Goal: Information Seeking & Learning: Learn about a topic

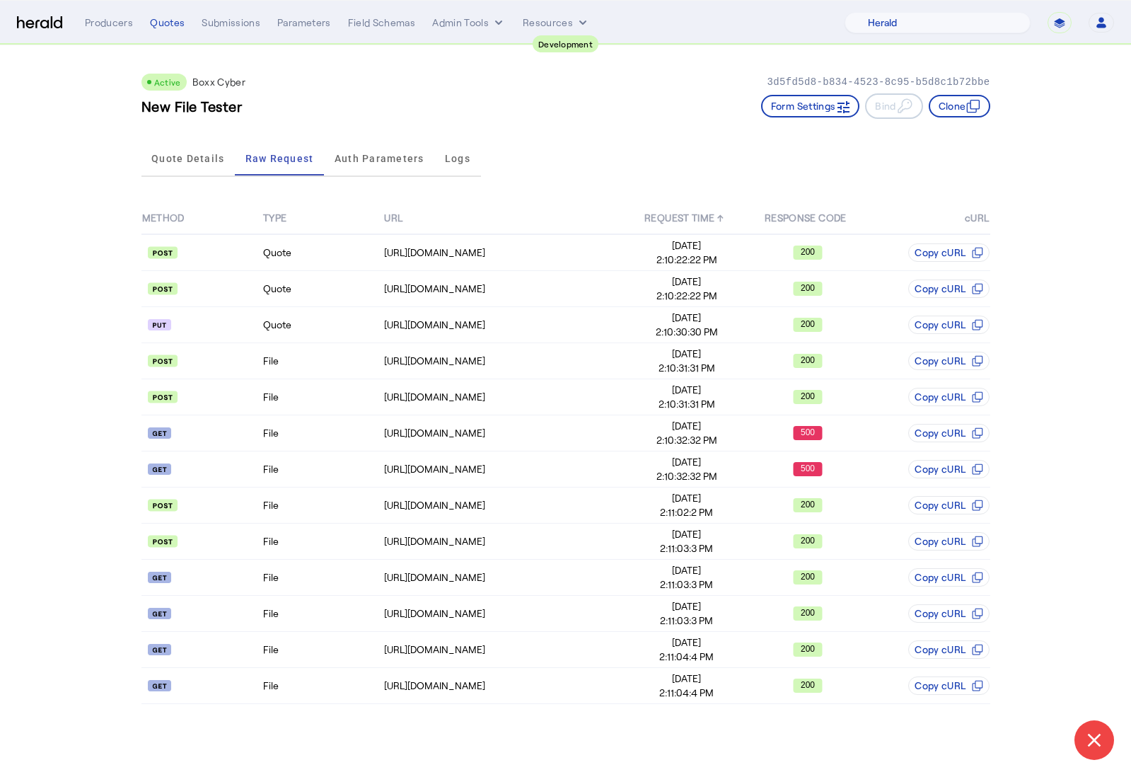
select select "pfm_2v8p_herald_api"
click at [186, 164] on span "Quote Details" at bounding box center [187, 158] width 73 height 34
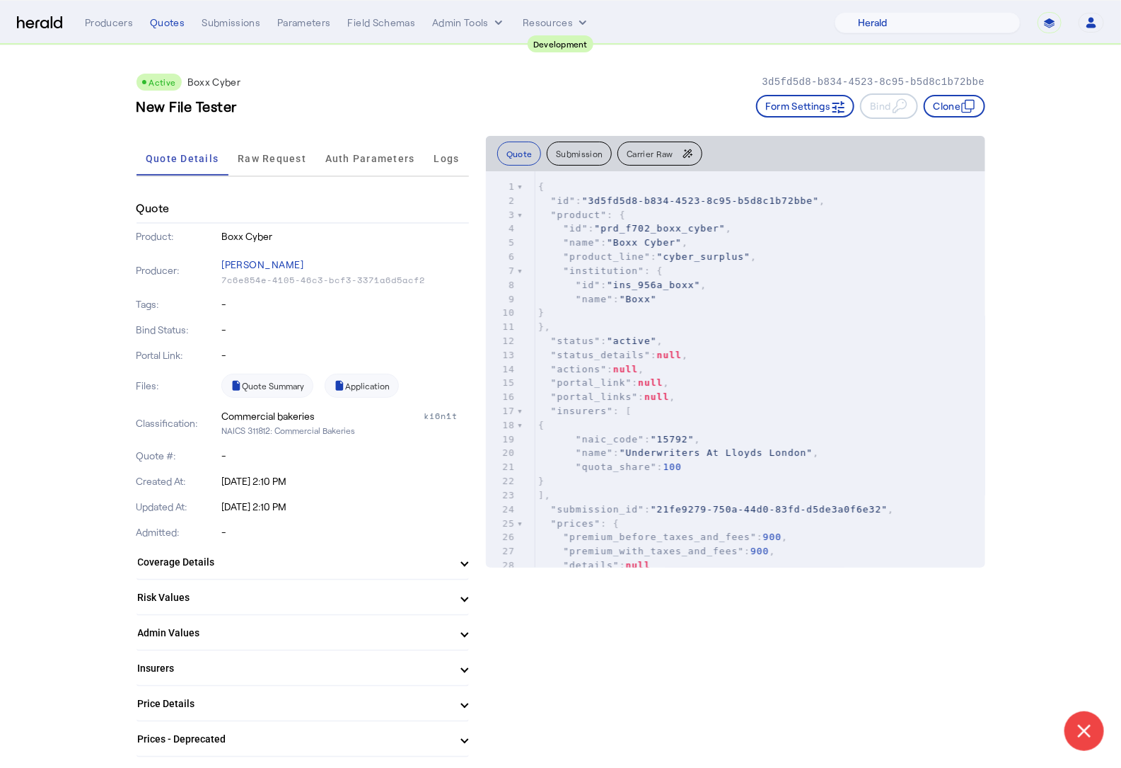
drag, startPoint x: 218, startPoint y: 350, endPoint x: 295, endPoint y: 344, distance: 77.4
click at [277, 350] on div "Portal Link: -" at bounding box center [303, 354] width 333 height 25
click at [294, 337] on div "Bind Status: -" at bounding box center [303, 329] width 333 height 25
drag, startPoint x: 209, startPoint y: 328, endPoint x: 294, endPoint y: 328, distance: 85.6
click at [293, 329] on div "Bind Status: -" at bounding box center [303, 329] width 333 height 25
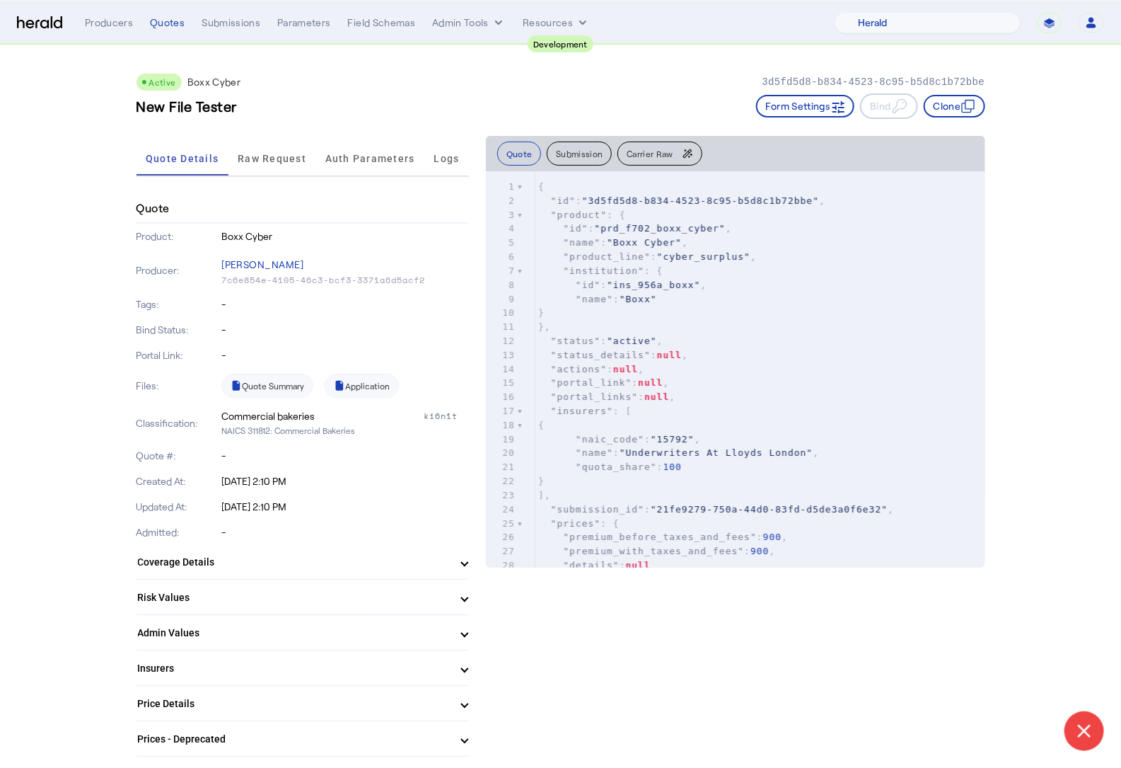
click at [291, 328] on p "-" at bounding box center [345, 330] width 248 height 14
drag, startPoint x: 291, startPoint y: 328, endPoint x: 146, endPoint y: 330, distance: 144.3
click at [146, 330] on div "Bind Status: -" at bounding box center [303, 329] width 333 height 25
drag, startPoint x: 136, startPoint y: 330, endPoint x: 306, endPoint y: 329, distance: 170.5
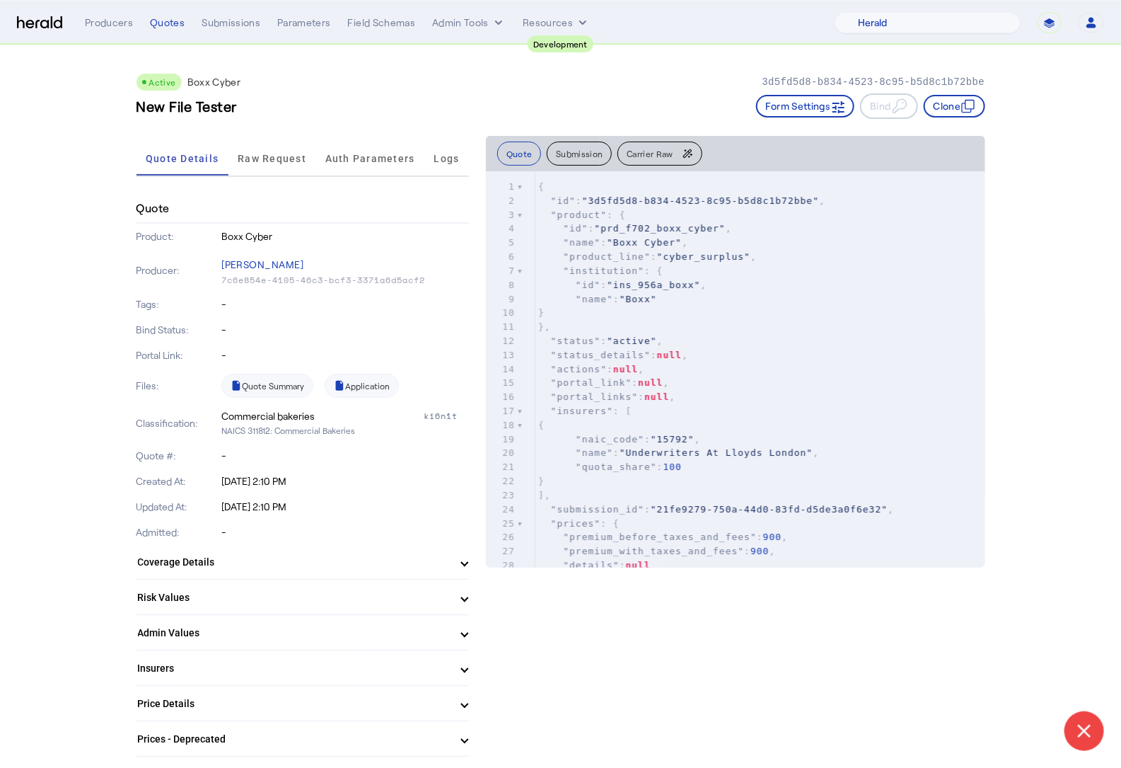
click at [311, 329] on p "-" at bounding box center [345, 330] width 248 height 14
click at [274, 154] on span "Raw Request" at bounding box center [272, 159] width 69 height 10
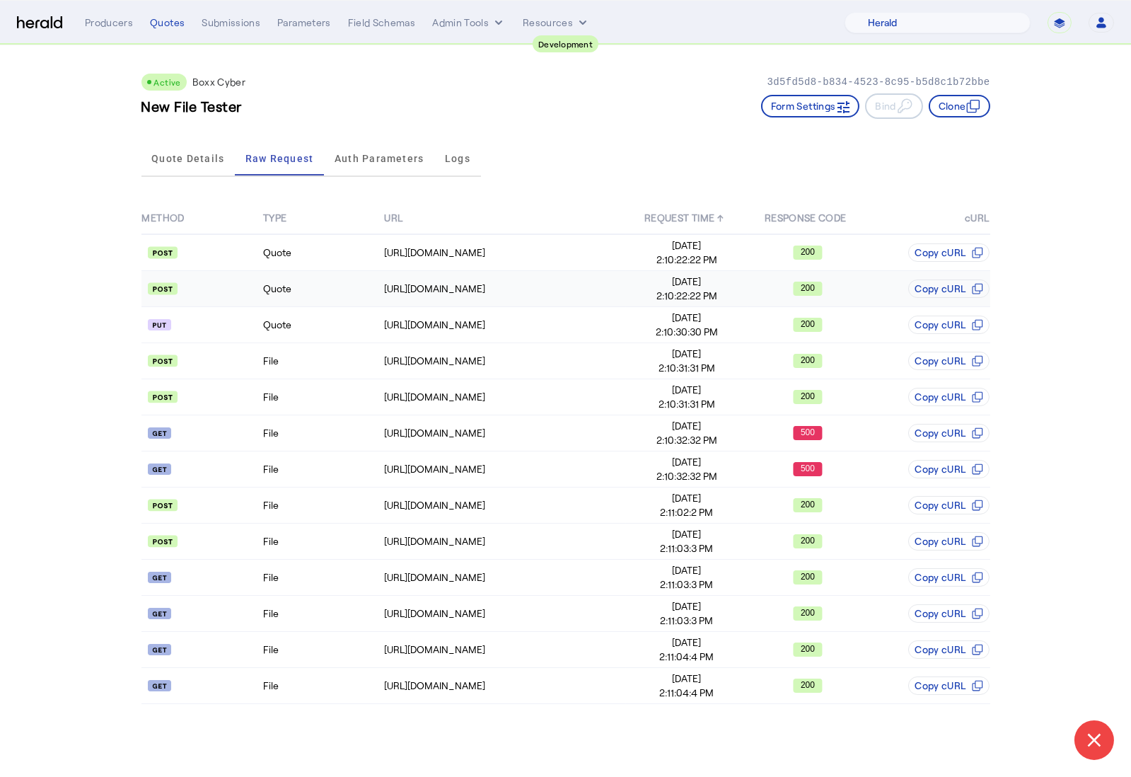
click at [316, 290] on td "Quote" at bounding box center [322, 289] width 121 height 36
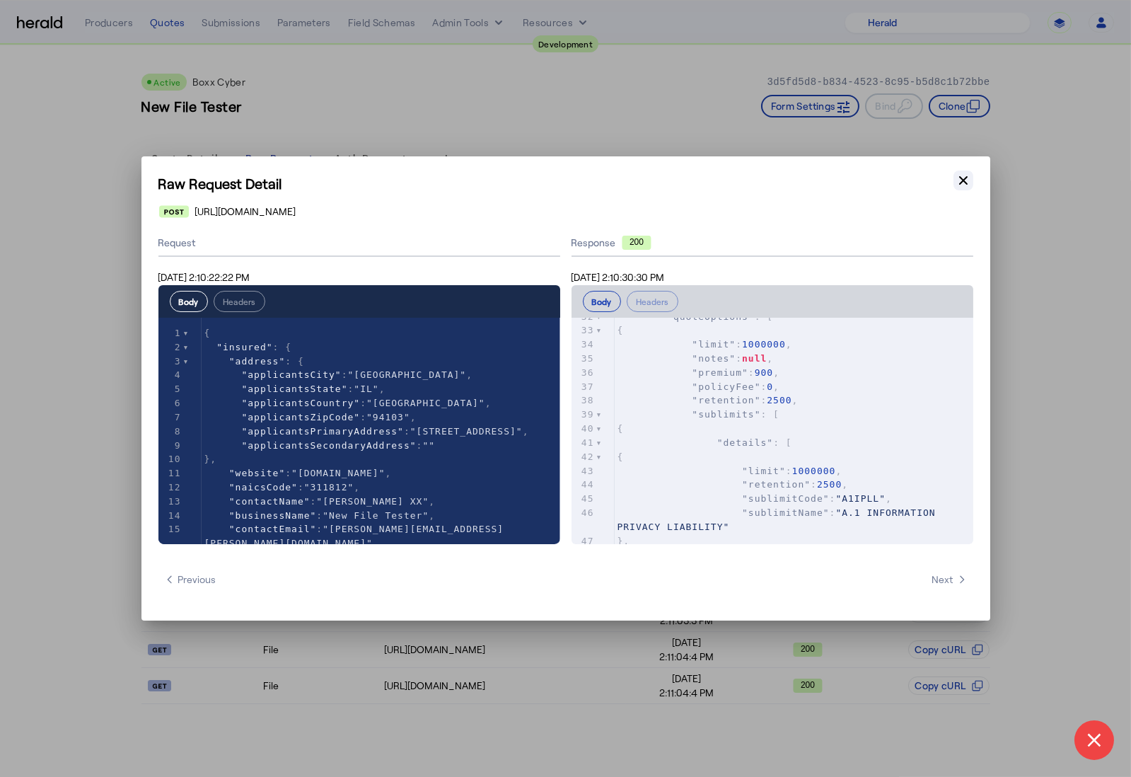
click at [964, 176] on icon "button" at bounding box center [964, 180] width 14 height 14
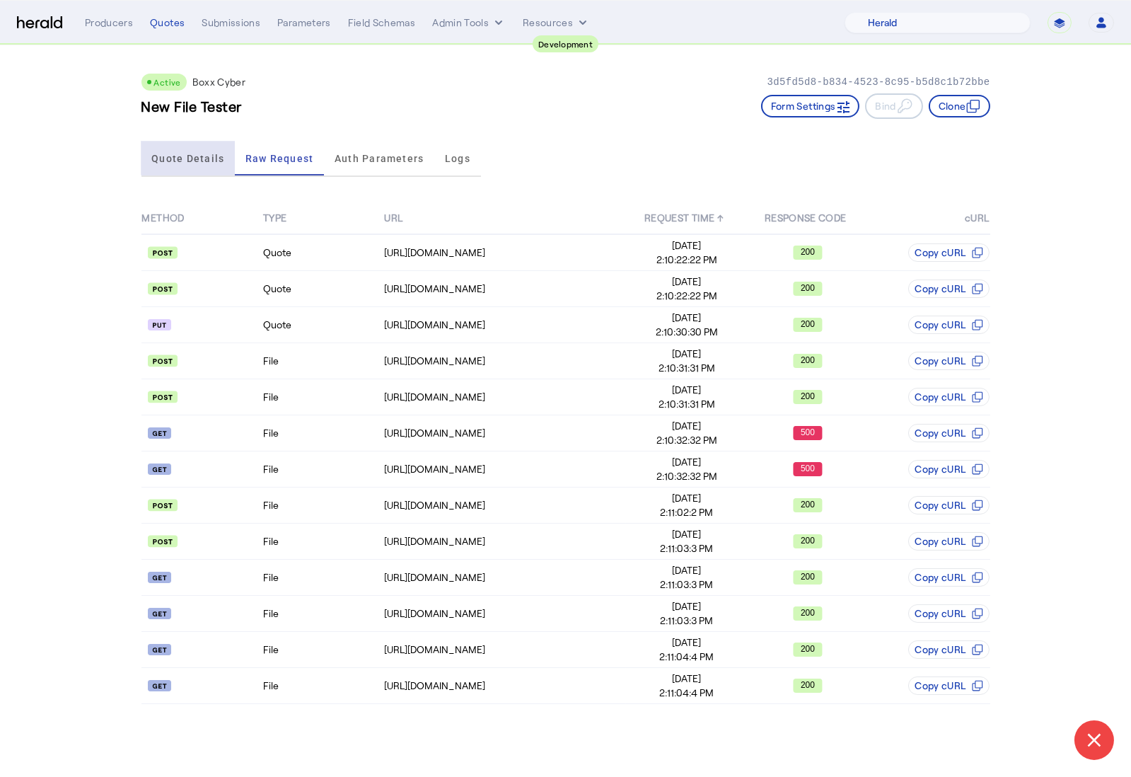
click at [191, 157] on span "Quote Details" at bounding box center [187, 159] width 73 height 10
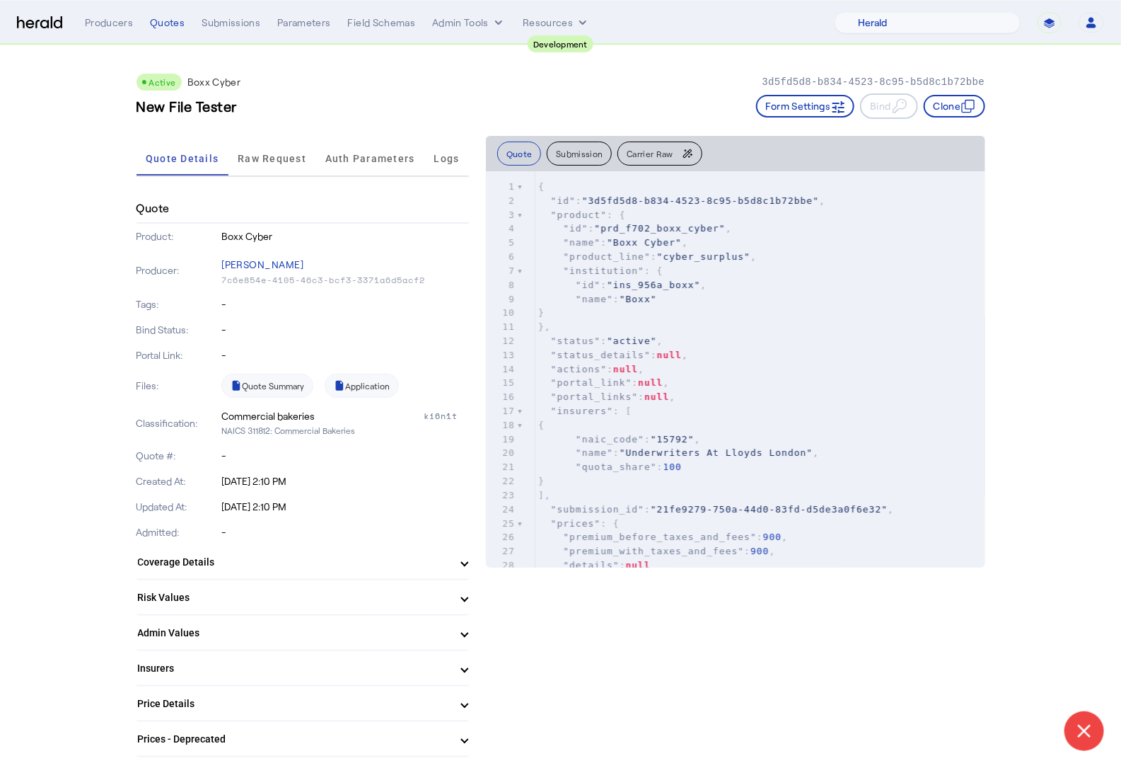
drag, startPoint x: 232, startPoint y: 306, endPoint x: 221, endPoint y: 302, distance: 11.2
click at [221, 302] on div "Tags: -" at bounding box center [303, 303] width 333 height 25
click at [219, 302] on p "Tags:" at bounding box center [178, 304] width 83 height 14
drag, startPoint x: 233, startPoint y: 454, endPoint x: 222, endPoint y: 456, distance: 11.5
click at [217, 451] on div "Quote #: -" at bounding box center [303, 455] width 333 height 25
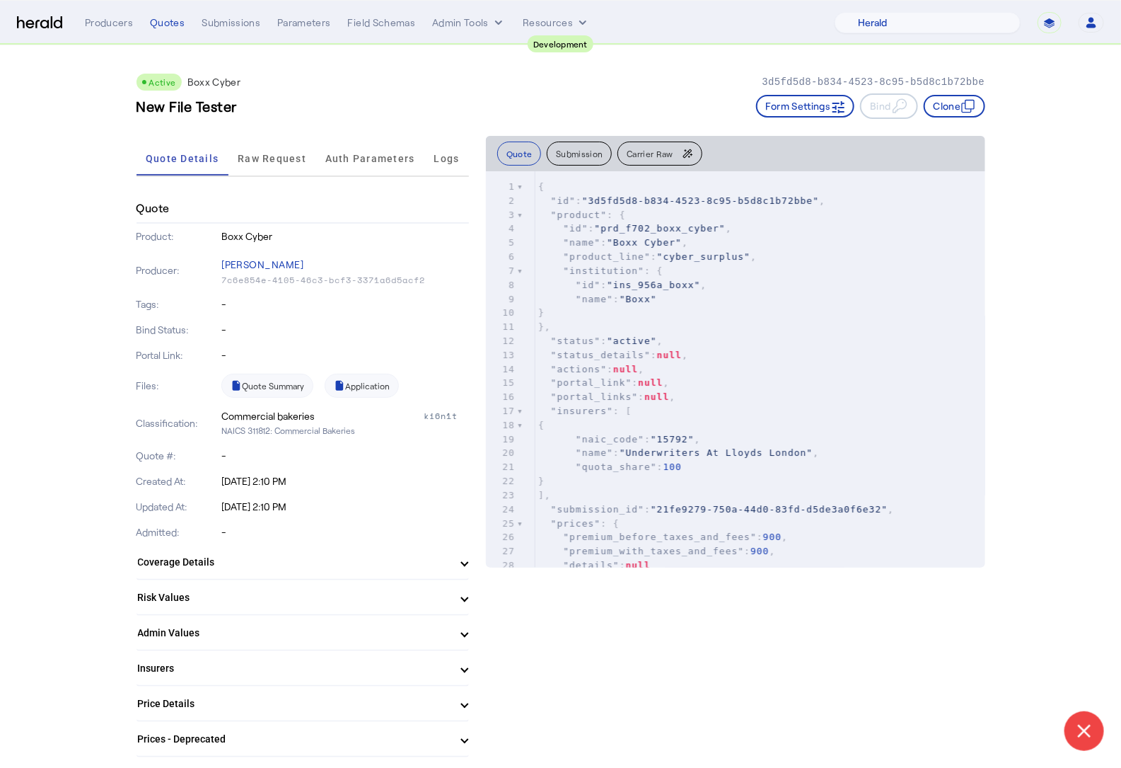
click at [237, 458] on p "-" at bounding box center [345, 456] width 248 height 14
drag, startPoint x: 244, startPoint y: 529, endPoint x: 212, endPoint y: 527, distance: 32.6
click at [212, 527] on div "Admitted: -" at bounding box center [303, 531] width 333 height 25
click at [245, 532] on p "-" at bounding box center [345, 532] width 248 height 14
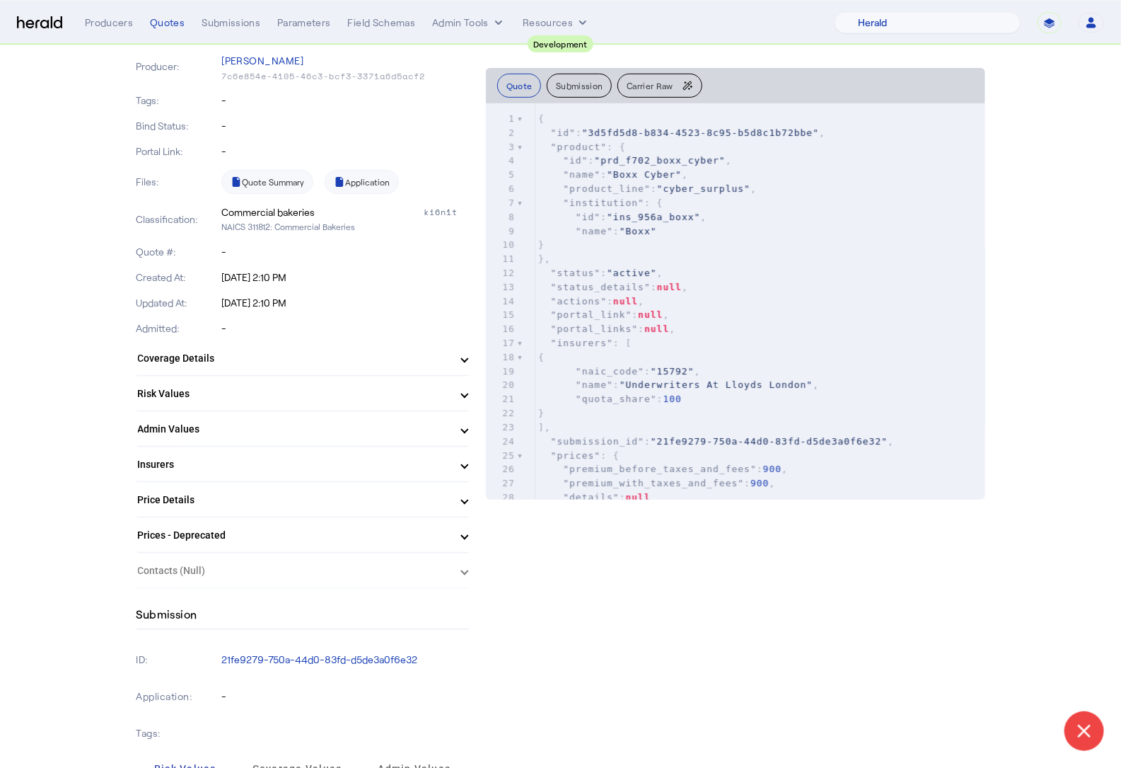
scroll to position [221, 0]
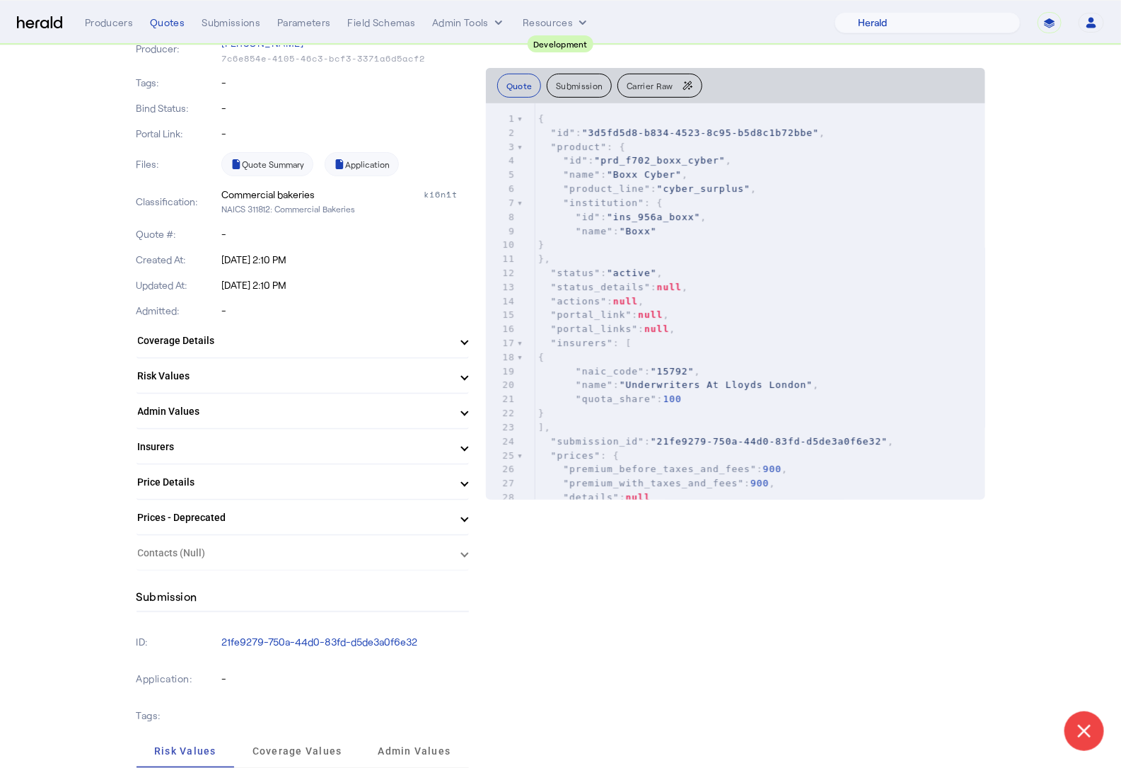
click at [304, 338] on mat-panel-title "Coverage Details" at bounding box center [294, 340] width 313 height 15
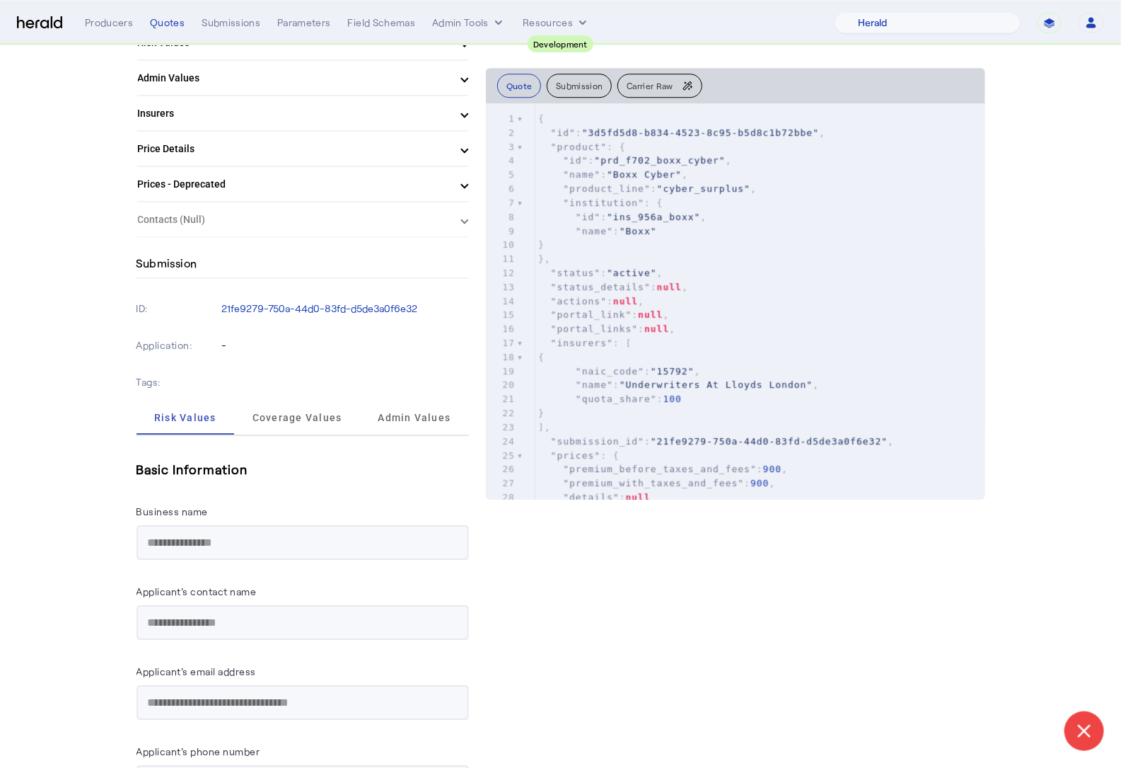
scroll to position [1525, 0]
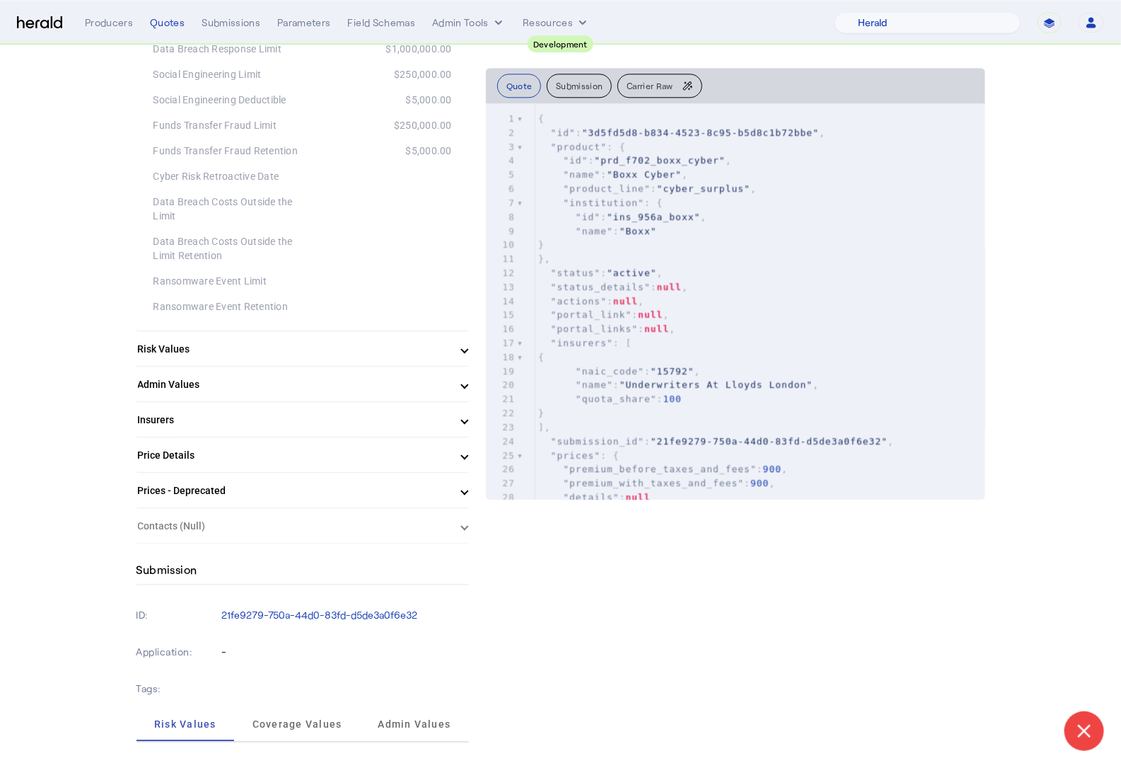
click at [272, 354] on mat-expansion-panel-header "Risk Values" at bounding box center [303, 349] width 333 height 34
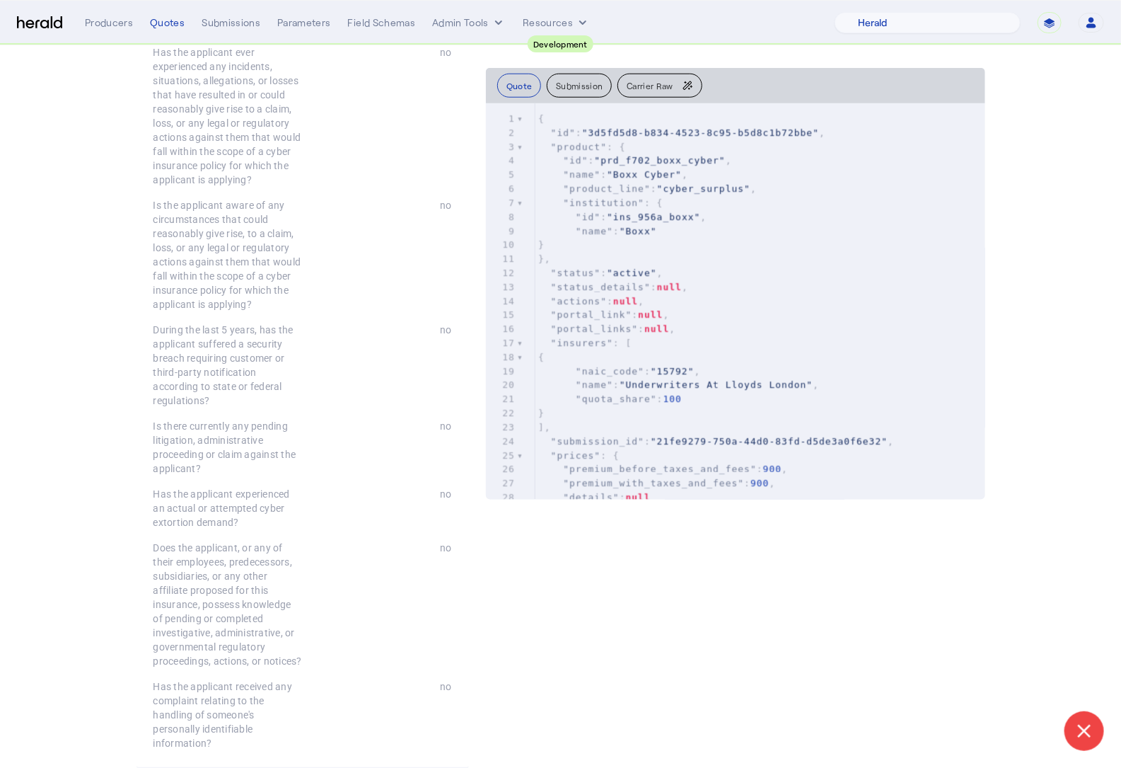
scroll to position [3512, 0]
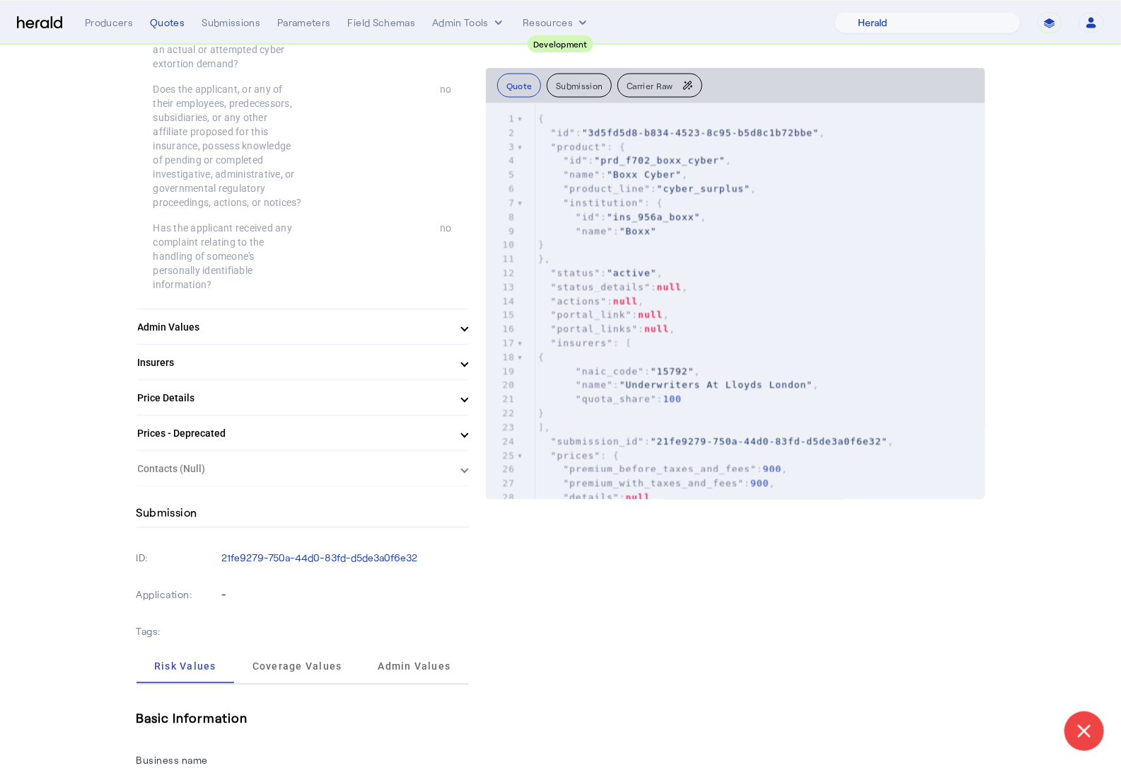
click at [319, 320] on mat-panel-title "Admin Values" at bounding box center [294, 327] width 313 height 15
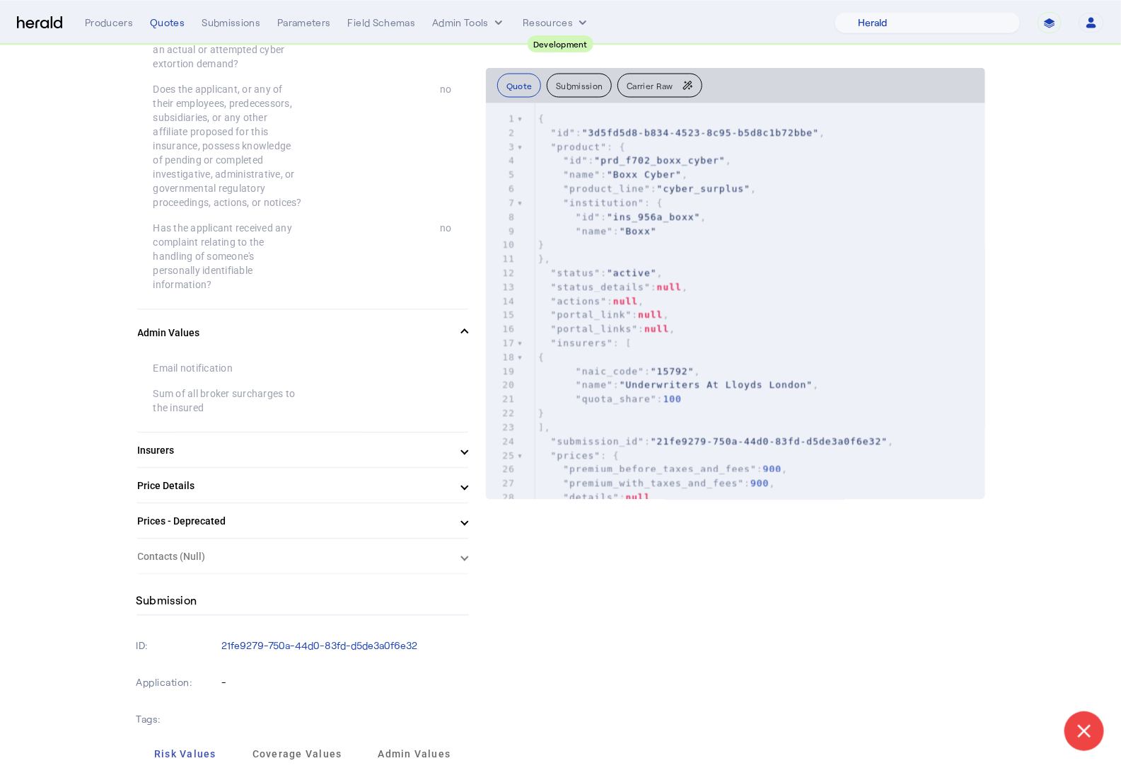
drag, startPoint x: 161, startPoint y: 364, endPoint x: 287, endPoint y: 369, distance: 126.0
click at [287, 386] on div "Sum of all broker surcharges to the insured" at bounding box center [228, 400] width 149 height 28
drag, startPoint x: 254, startPoint y: 378, endPoint x: 143, endPoint y: 358, distance: 112.8
click at [143, 358] on div "Email notification Sum of all broker surcharges to the insured" at bounding box center [303, 393] width 333 height 76
click at [209, 386] on div "Sum of all broker surcharges to the insured" at bounding box center [228, 400] width 149 height 28
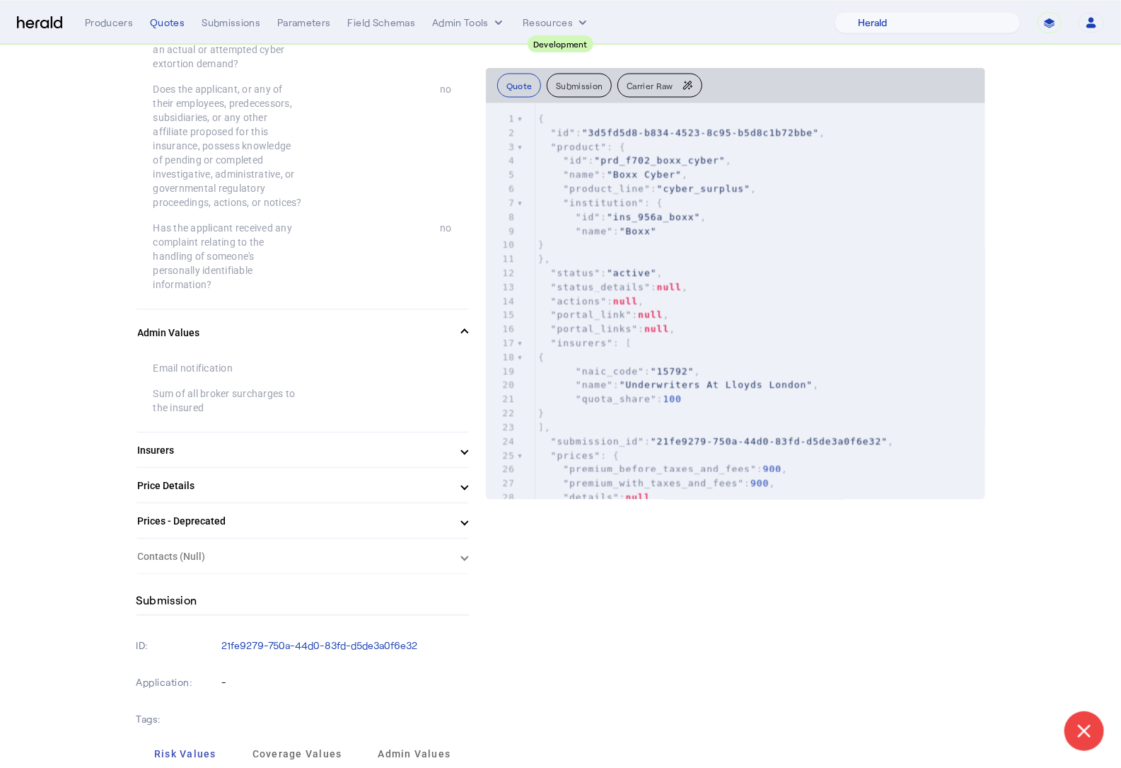
click at [204, 443] on mat-panel-title "Insurers" at bounding box center [294, 450] width 313 height 15
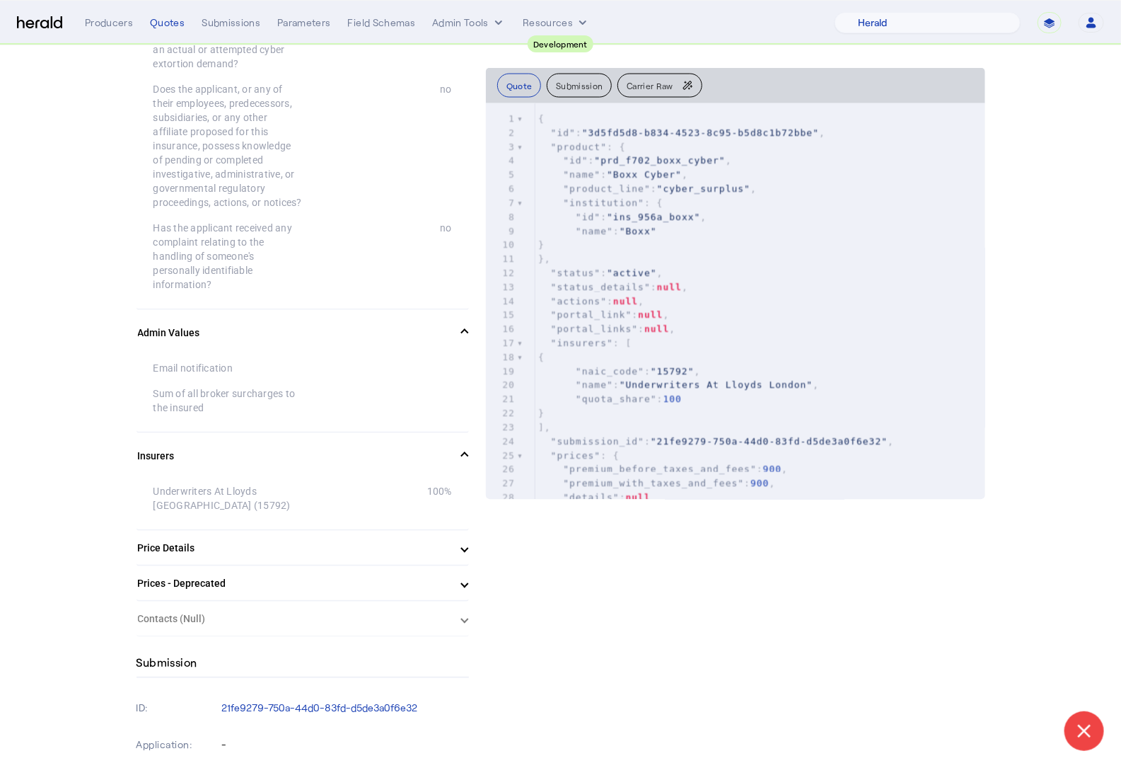
click at [333, 433] on mat-expansion-panel-header "Insurers" at bounding box center [303, 455] width 333 height 45
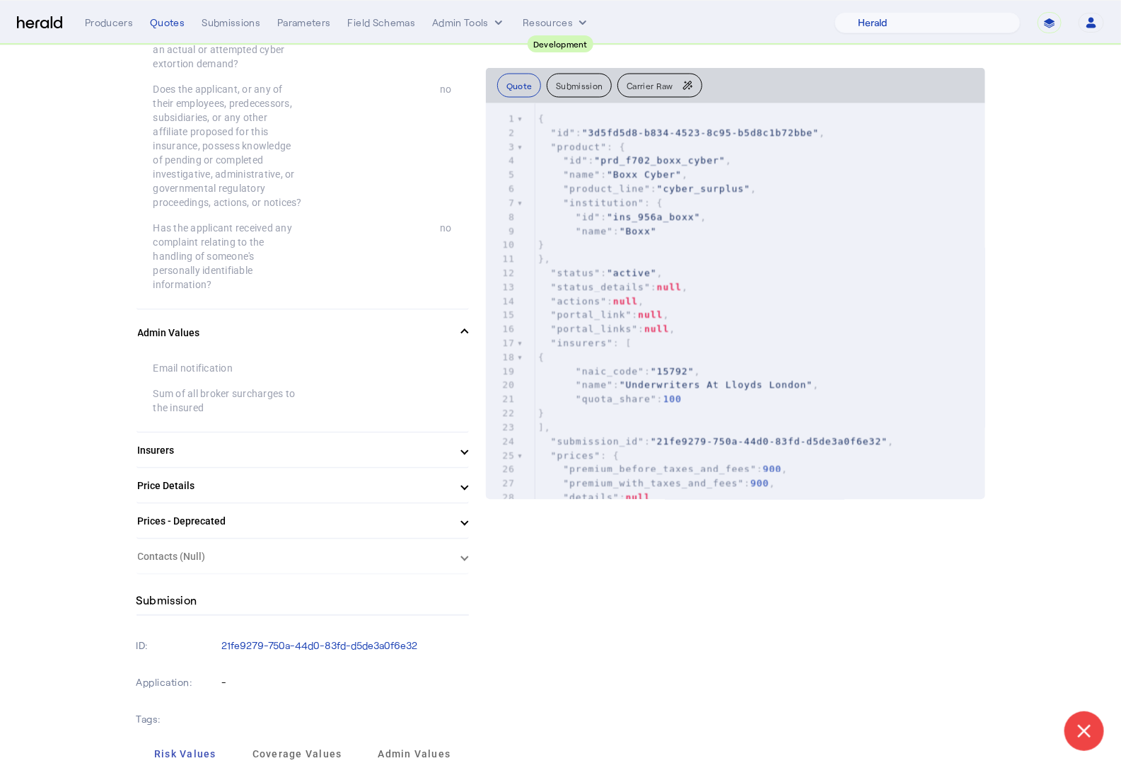
click at [325, 478] on mat-panel-title "Price Details" at bounding box center [294, 485] width 313 height 15
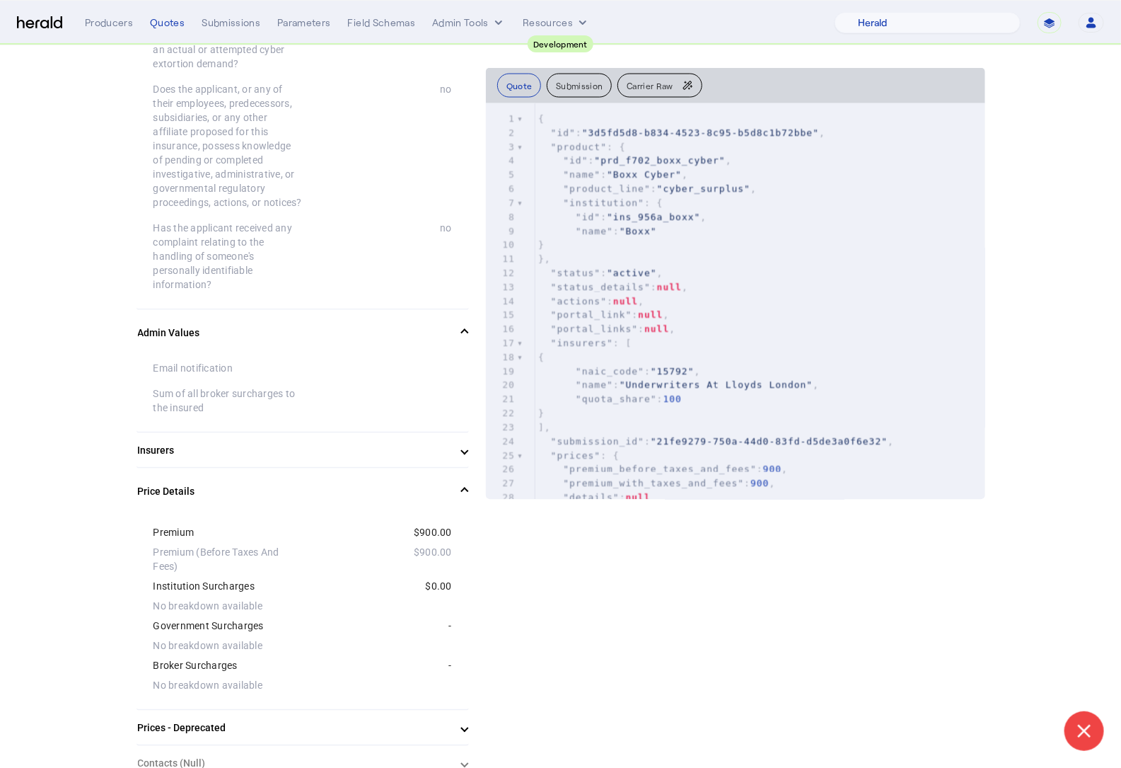
click at [323, 484] on mat-panel-title "Price Details" at bounding box center [294, 491] width 313 height 15
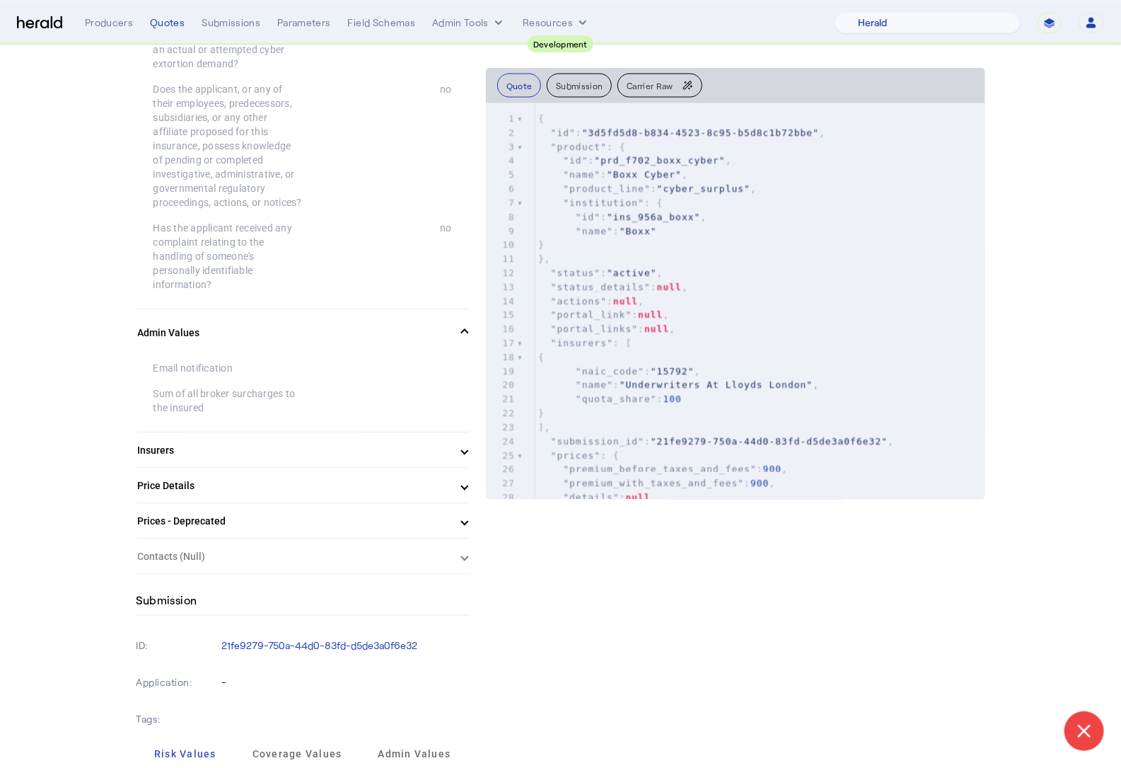
click at [317, 514] on mat-panel-title "Prices - Deprecated" at bounding box center [294, 521] width 313 height 15
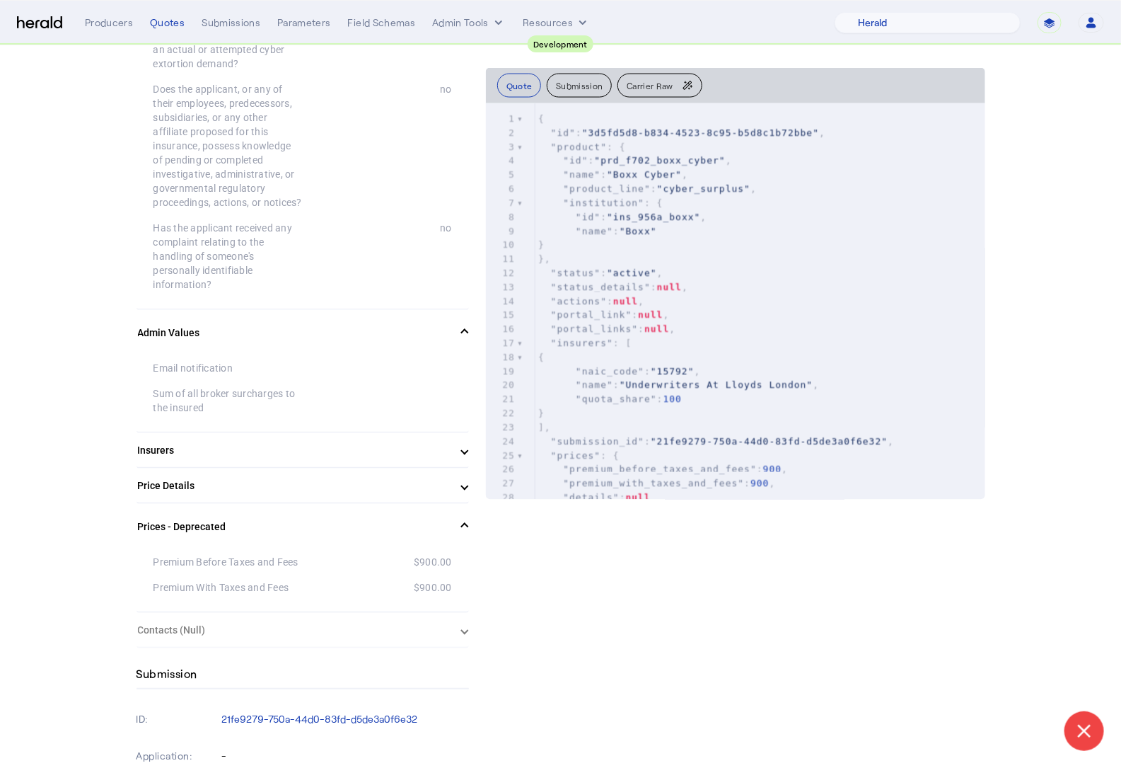
click at [315, 519] on mat-panel-title "Prices - Deprecated" at bounding box center [294, 526] width 313 height 15
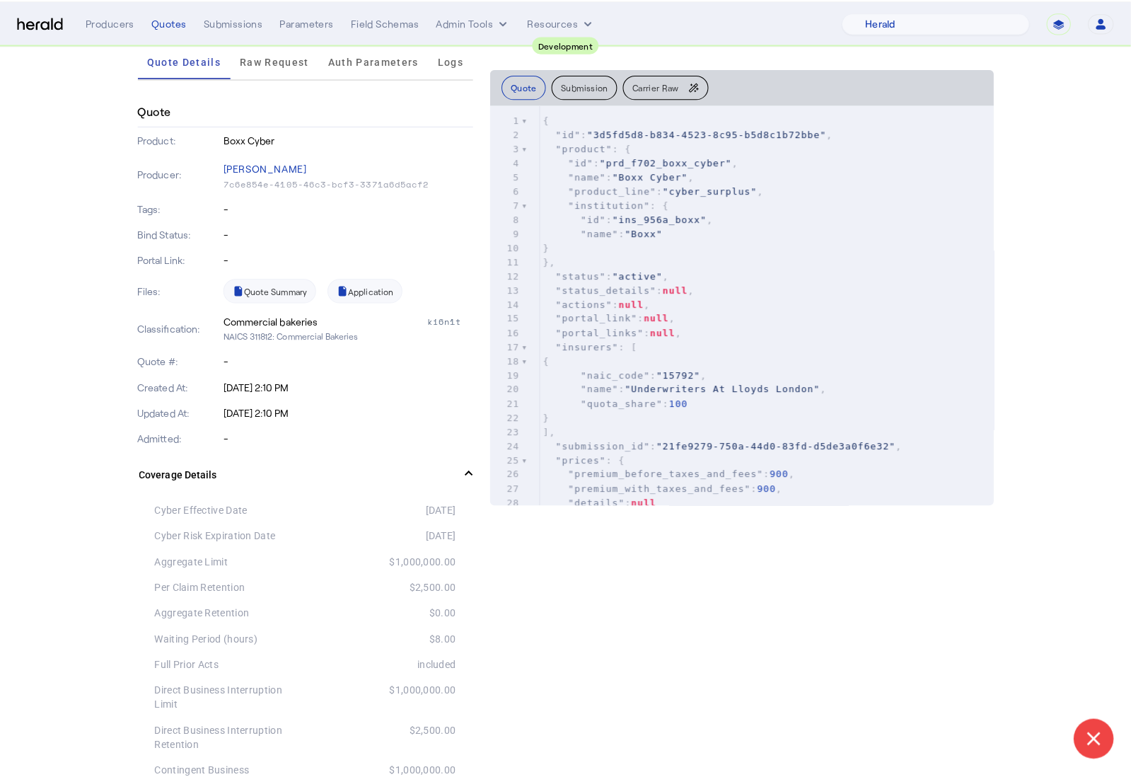
scroll to position [0, 0]
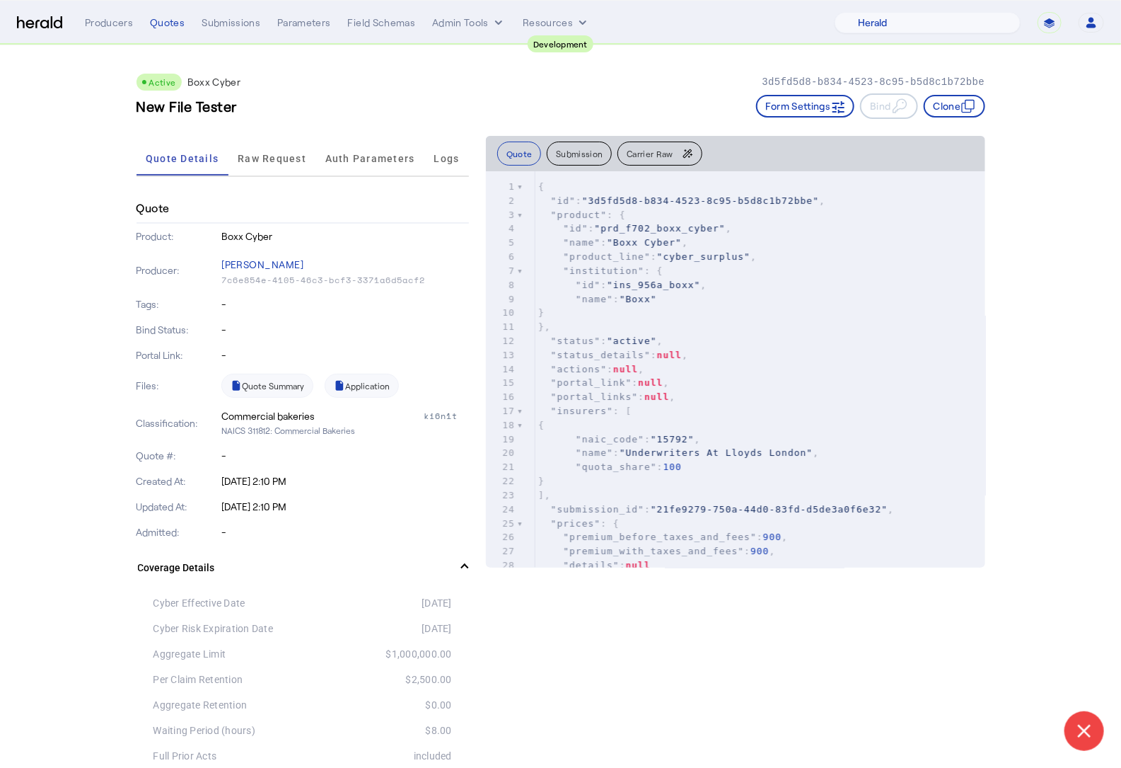
click at [261, 158] on span "Raw Request" at bounding box center [272, 159] width 69 height 10
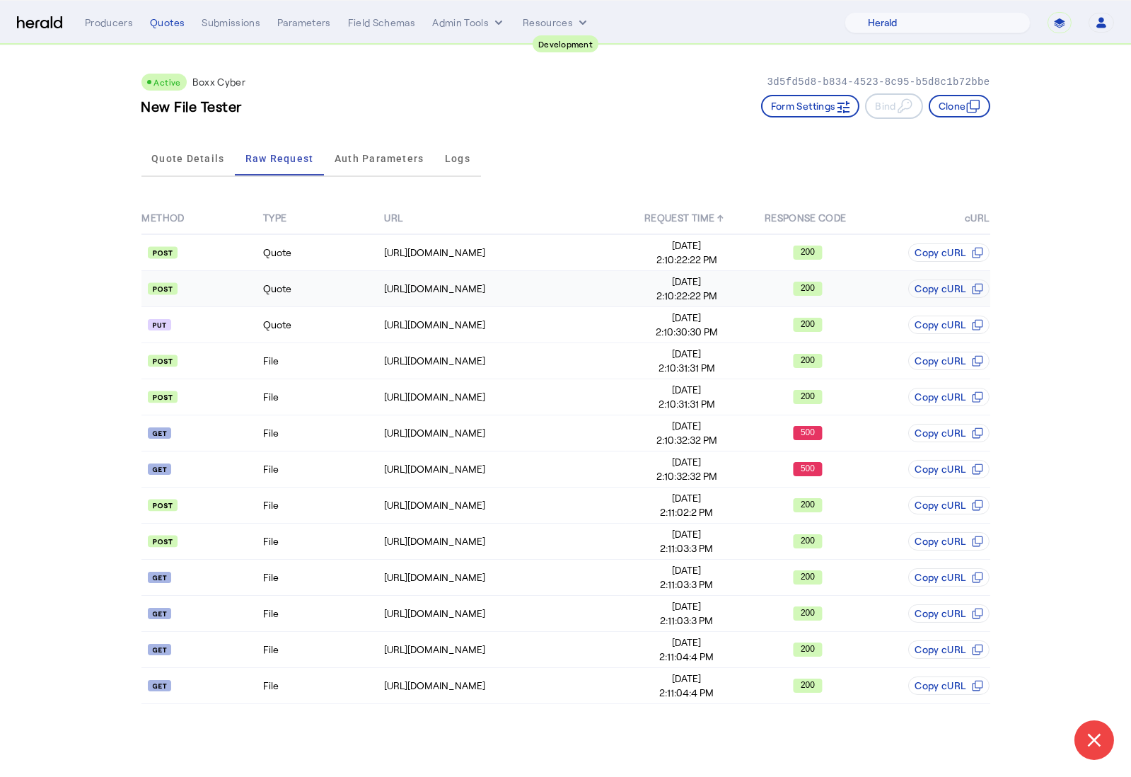
click at [311, 286] on td "Quote" at bounding box center [322, 289] width 121 height 36
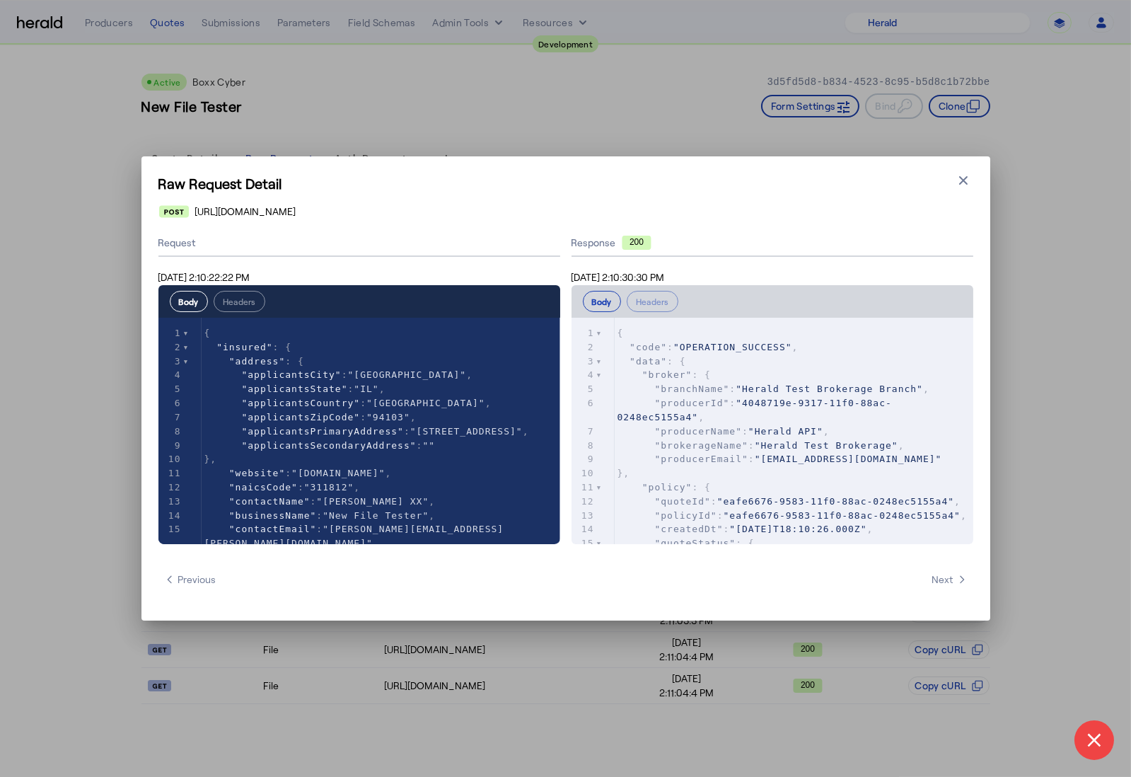
scroll to position [169, 0]
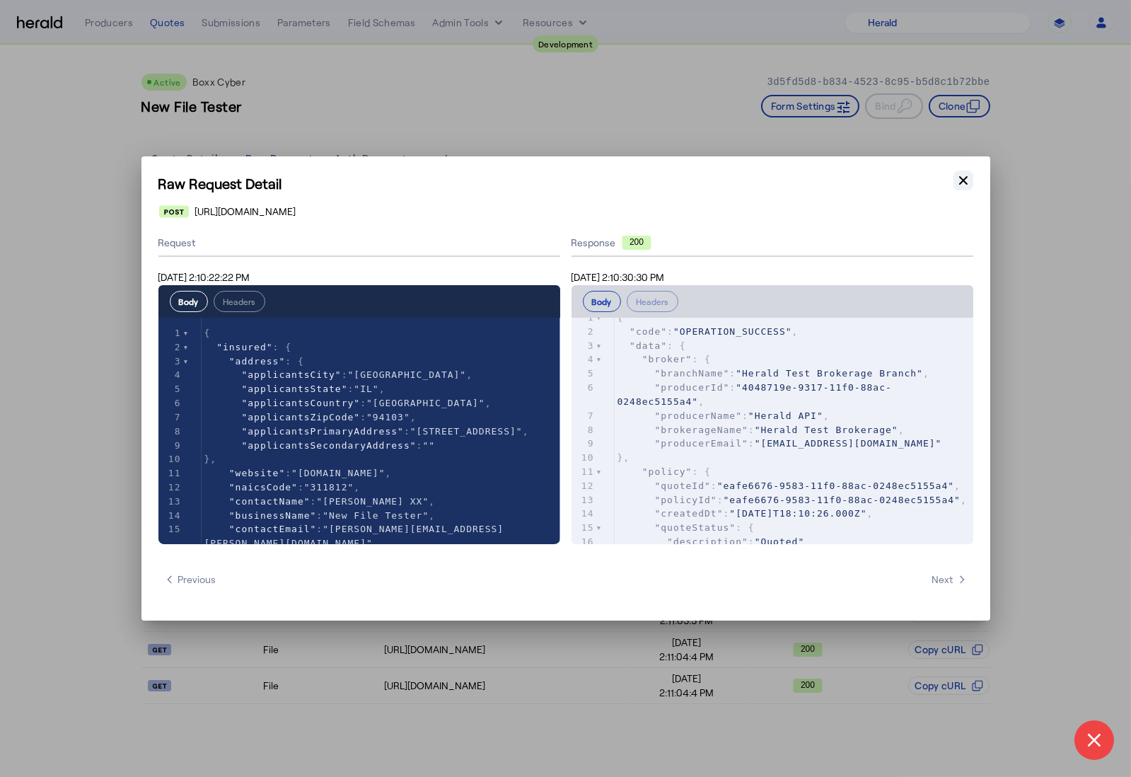
click at [965, 181] on icon "button" at bounding box center [964, 180] width 14 height 14
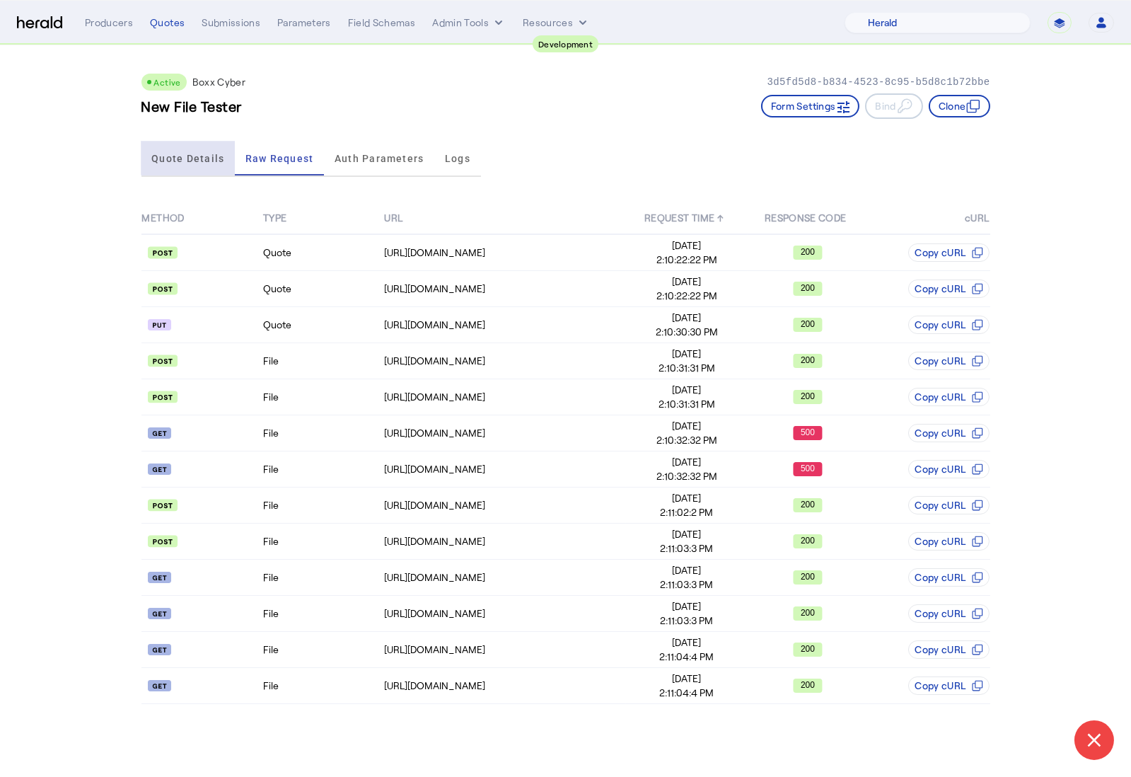
click at [192, 154] on span "Quote Details" at bounding box center [187, 159] width 73 height 10
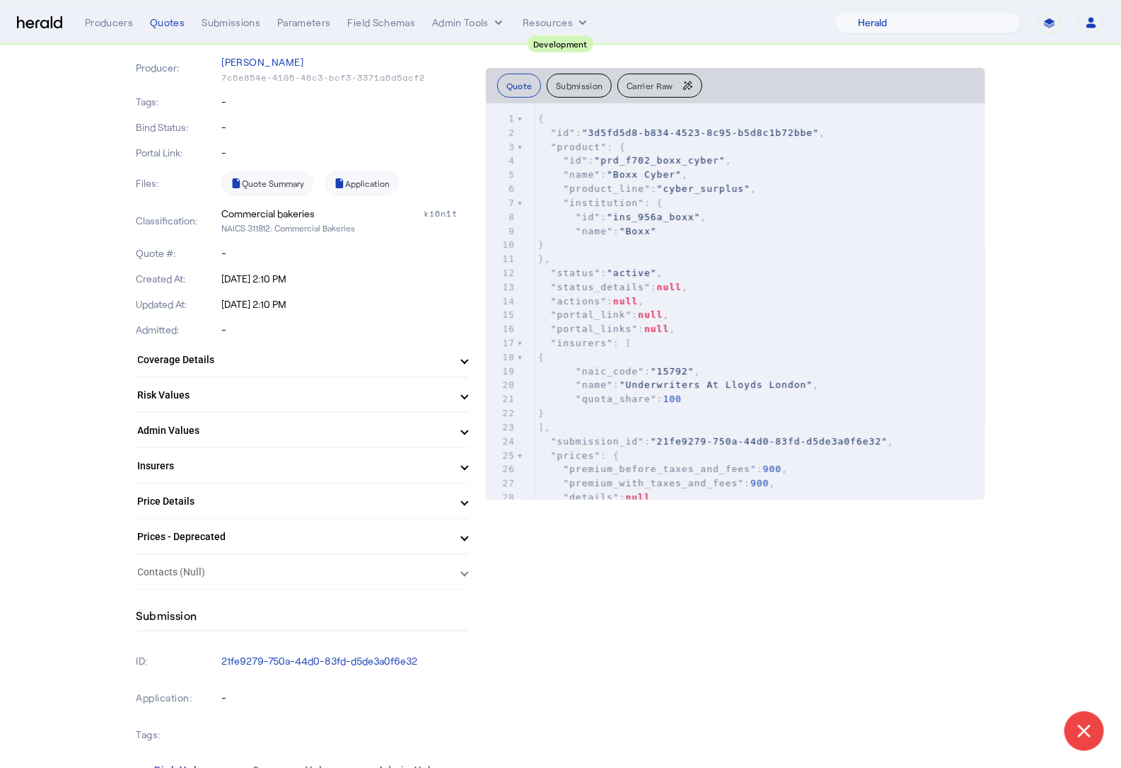
click at [254, 466] on mat-panel-title "Insurers" at bounding box center [294, 465] width 313 height 15
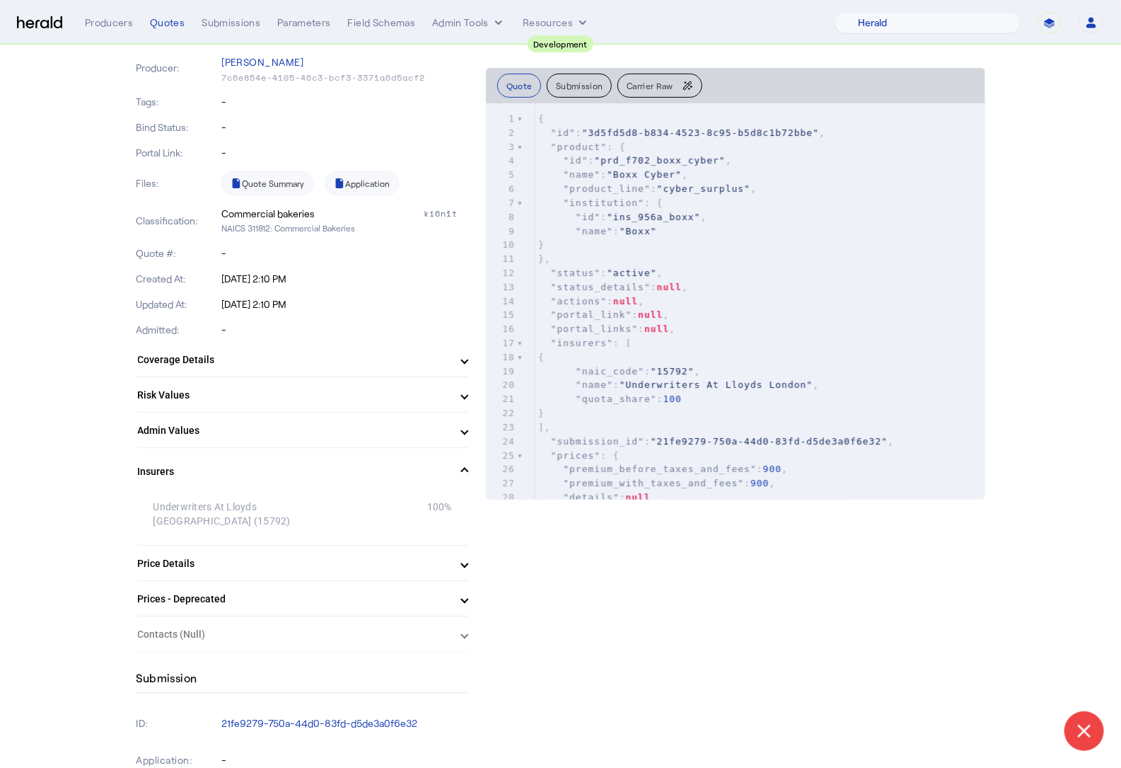
drag, startPoint x: 160, startPoint y: 507, endPoint x: 467, endPoint y: 503, distance: 307.1
click at [467, 503] on div "Underwriters At Lloyds [GEOGRAPHIC_DATA] (15792) 100%" at bounding box center [303, 519] width 333 height 51
click at [451, 507] on div "100%" at bounding box center [377, 513] width 149 height 28
drag, startPoint x: 451, startPoint y: 507, endPoint x: 429, endPoint y: 501, distance: 23.3
click at [429, 501] on div "100%" at bounding box center [377, 513] width 149 height 28
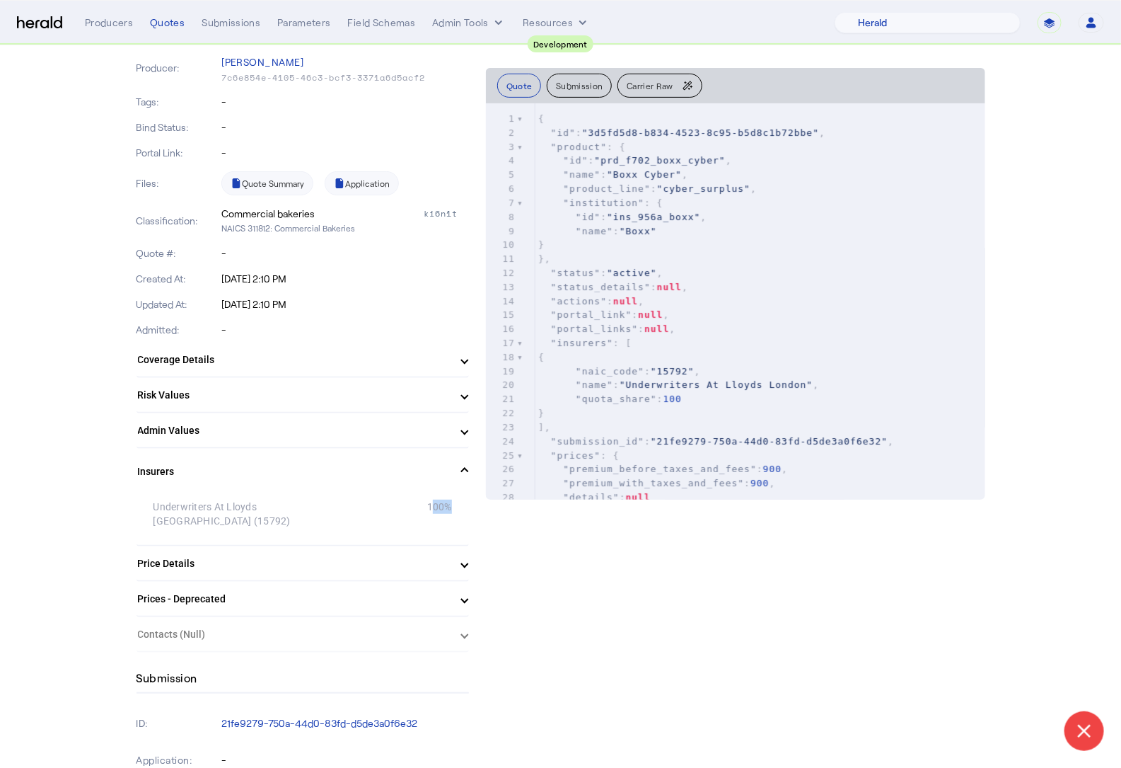
click at [435, 505] on div "100%" at bounding box center [377, 513] width 149 height 28
drag, startPoint x: 460, startPoint y: 509, endPoint x: 131, endPoint y: 509, distance: 329.0
click at [344, 515] on div "100%" at bounding box center [377, 513] width 149 height 28
drag, startPoint x: 151, startPoint y: 503, endPoint x: 294, endPoint y: 498, distance: 143.7
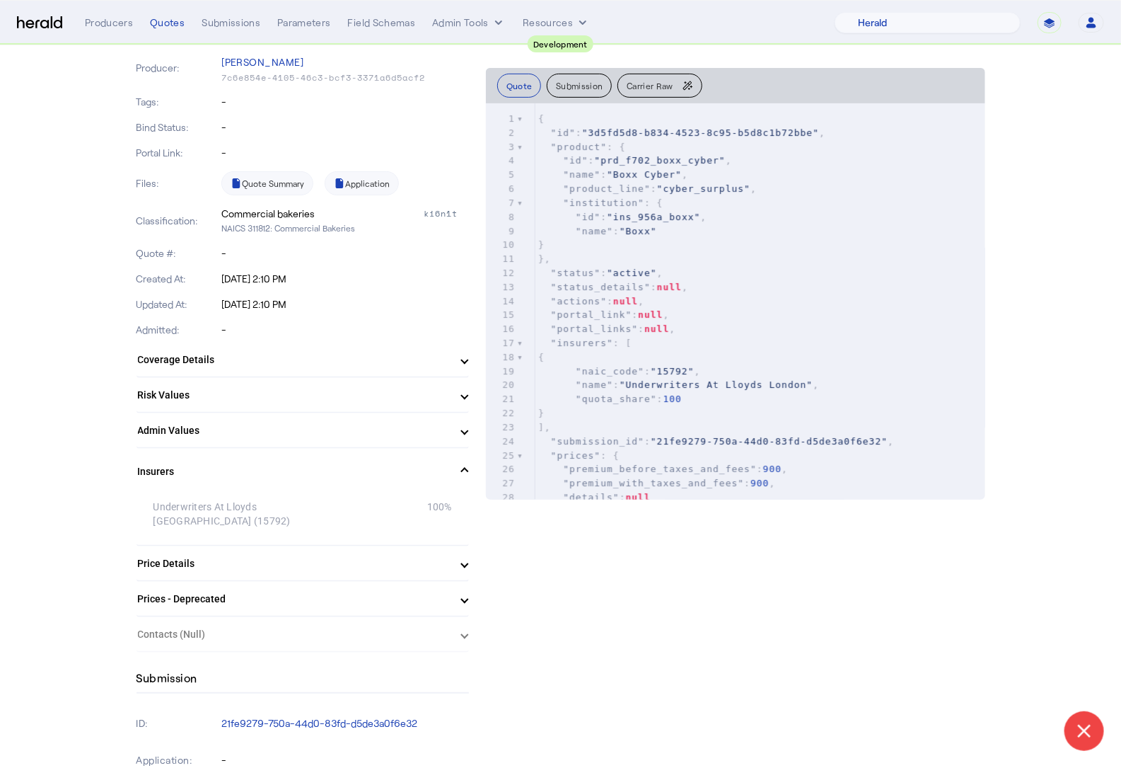
click at [294, 498] on div "Underwriters At Lloyds [GEOGRAPHIC_DATA] (15792) 100%" at bounding box center [303, 519] width 333 height 51
drag, startPoint x: 296, startPoint y: 504, endPoint x: 229, endPoint y: 499, distance: 67.3
click at [229, 499] on div "Underwriters At Lloyds [GEOGRAPHIC_DATA] (15792)" at bounding box center [228, 513] width 149 height 28
click at [262, 183] on link "Quote Summary" at bounding box center [267, 183] width 92 height 24
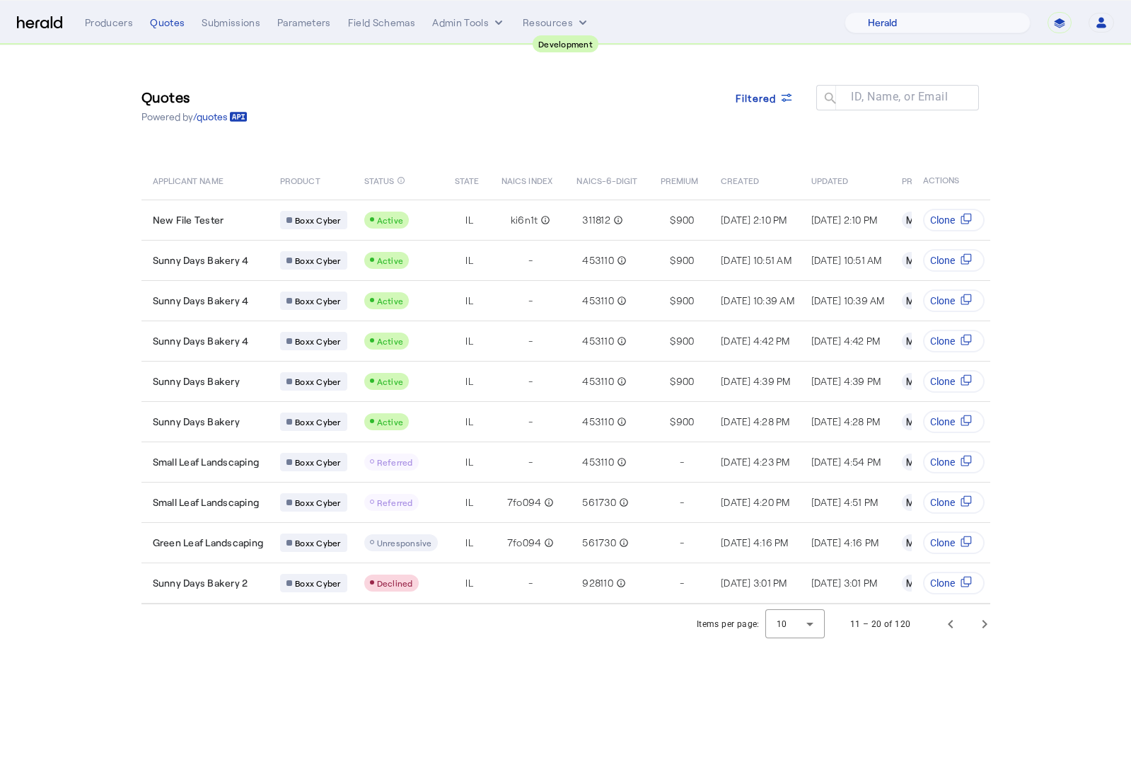
select select "pfm_2v8p_herald_api"
